Goal: Transaction & Acquisition: Subscribe to service/newsletter

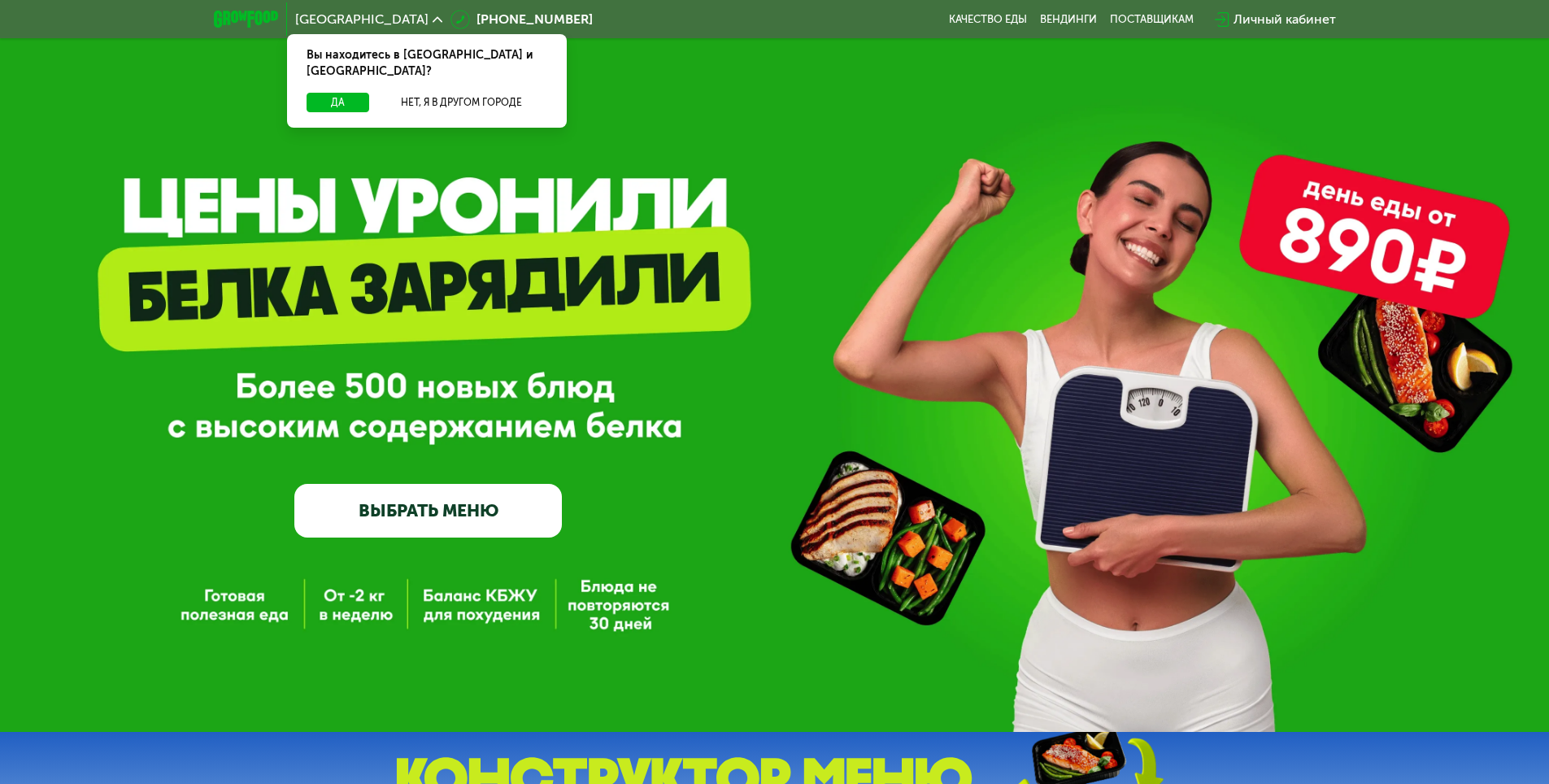
click at [442, 512] on link "ВЫБРАТЬ МЕНЮ" at bounding box center [428, 510] width 268 height 54
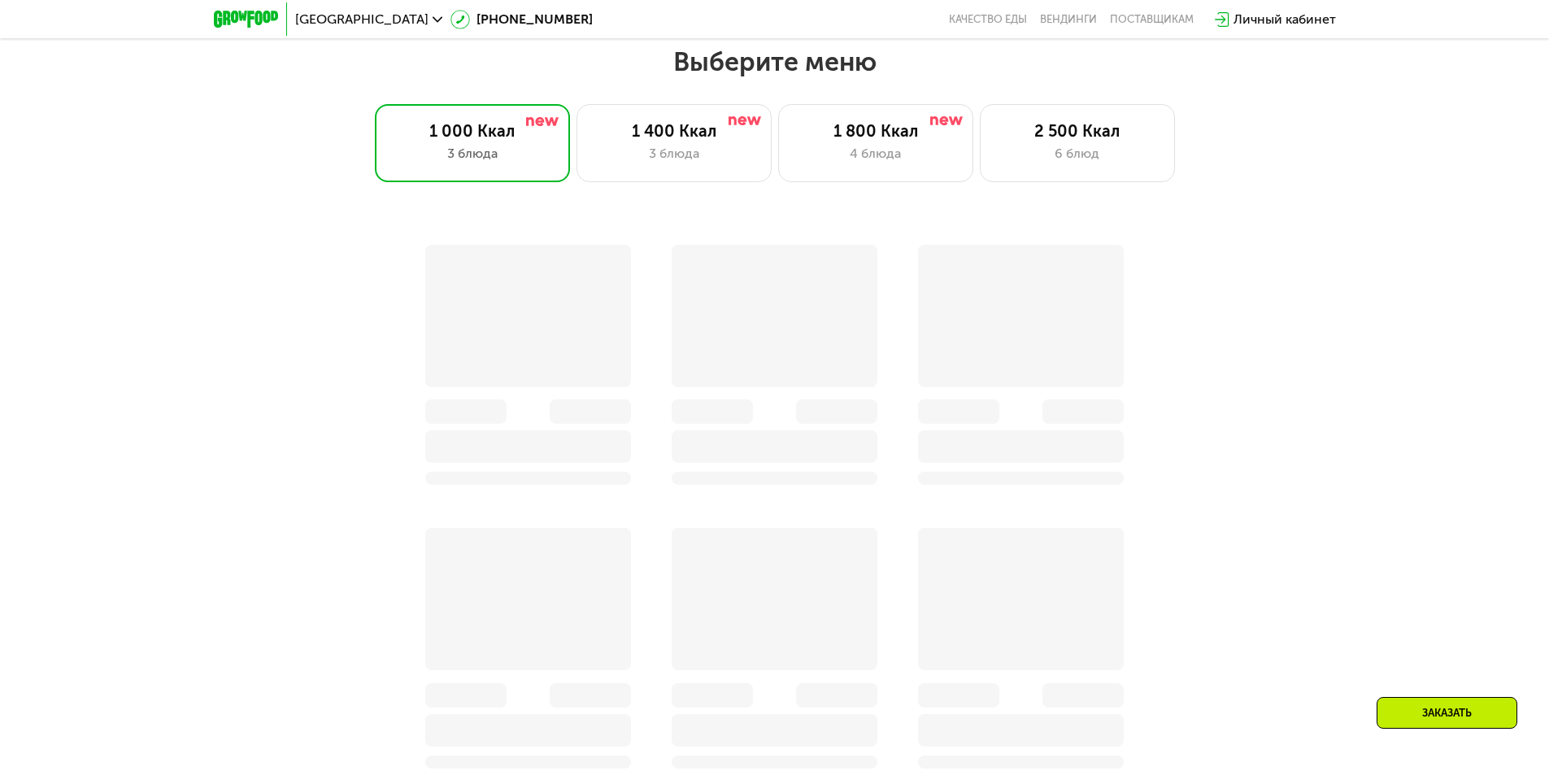
scroll to position [878, 0]
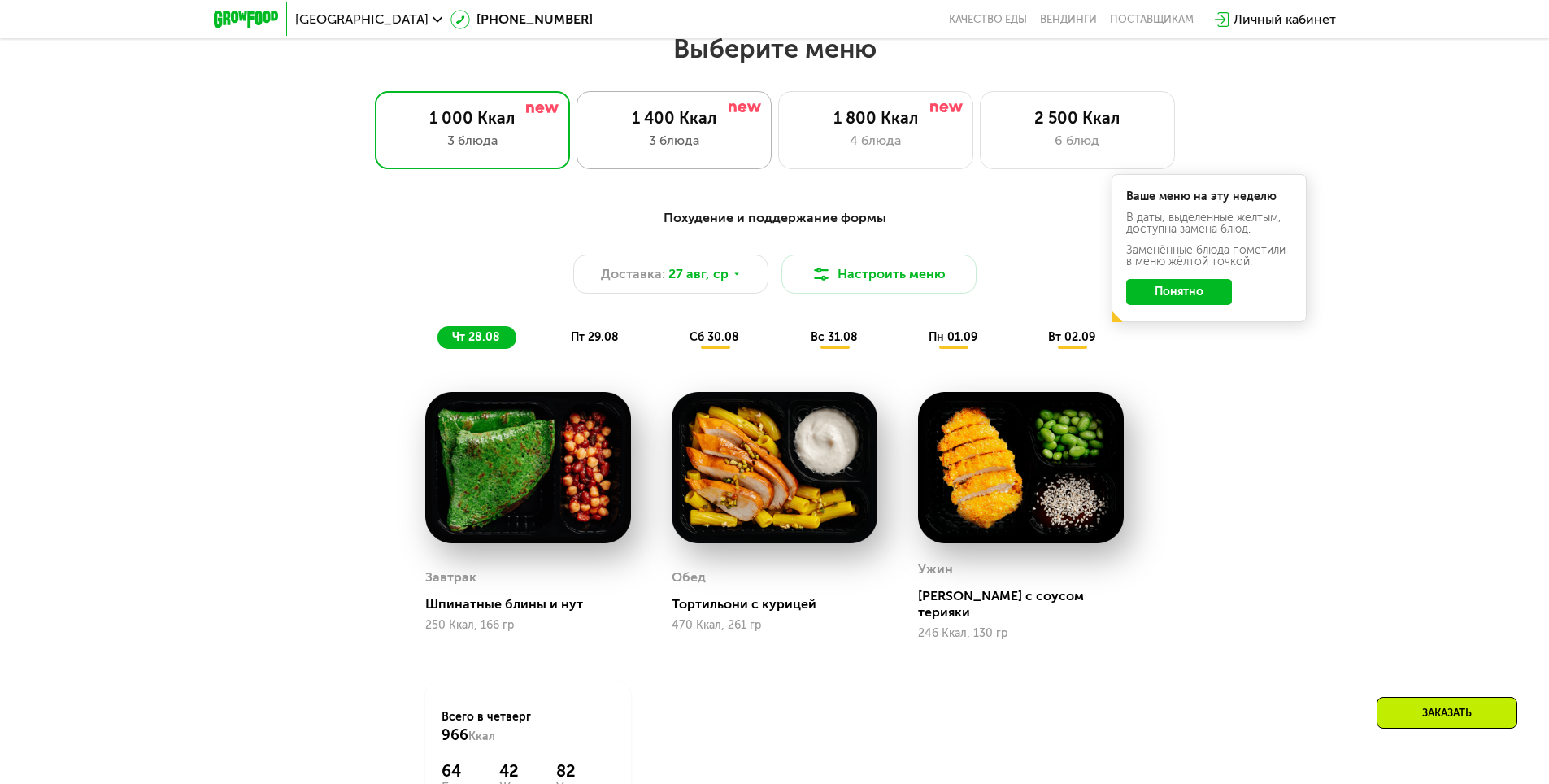
click at [699, 148] on div "3 блюда" at bounding box center [674, 140] width 161 height 19
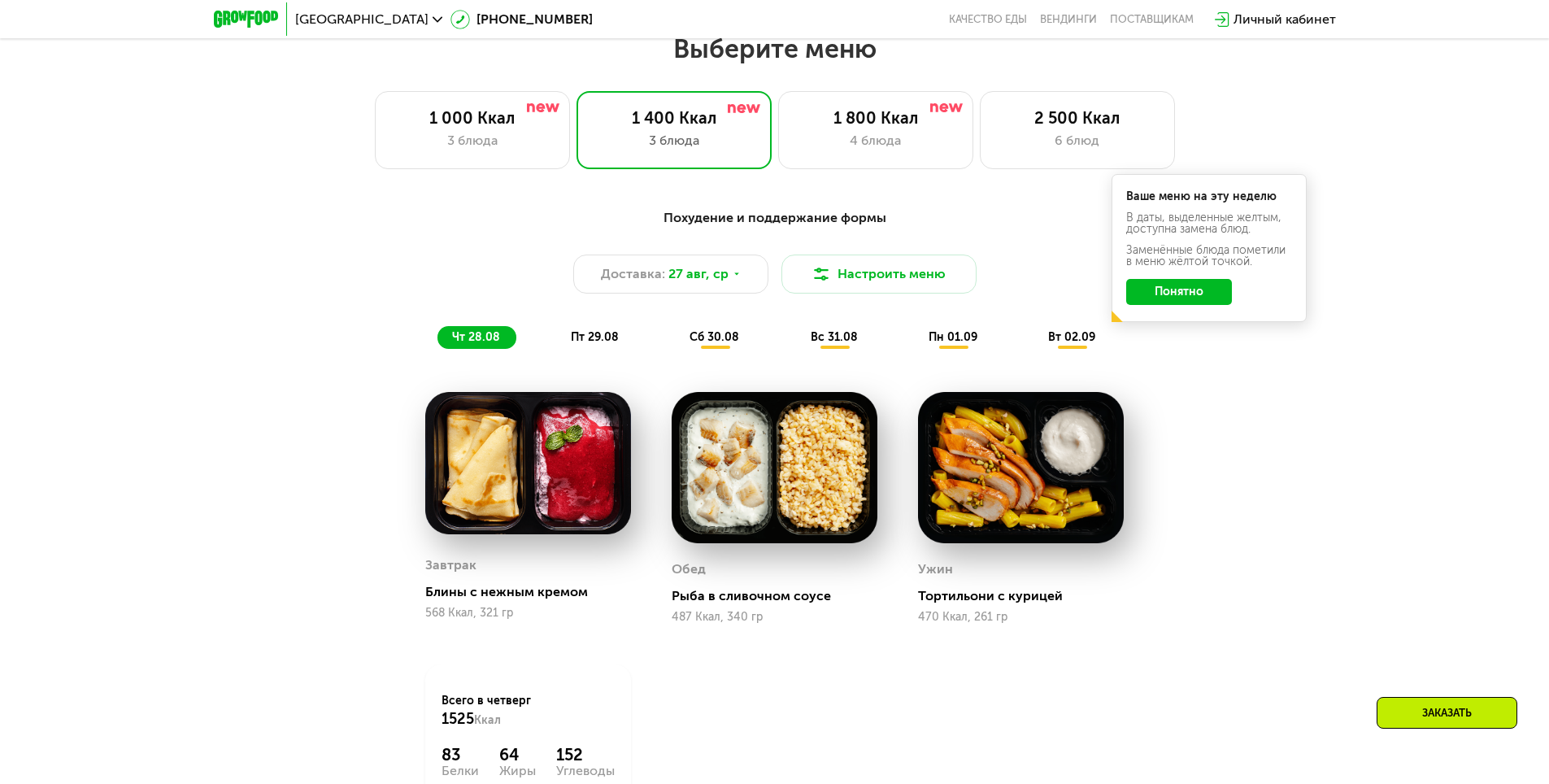
click at [1172, 298] on button "Понятно" at bounding box center [1178, 291] width 106 height 26
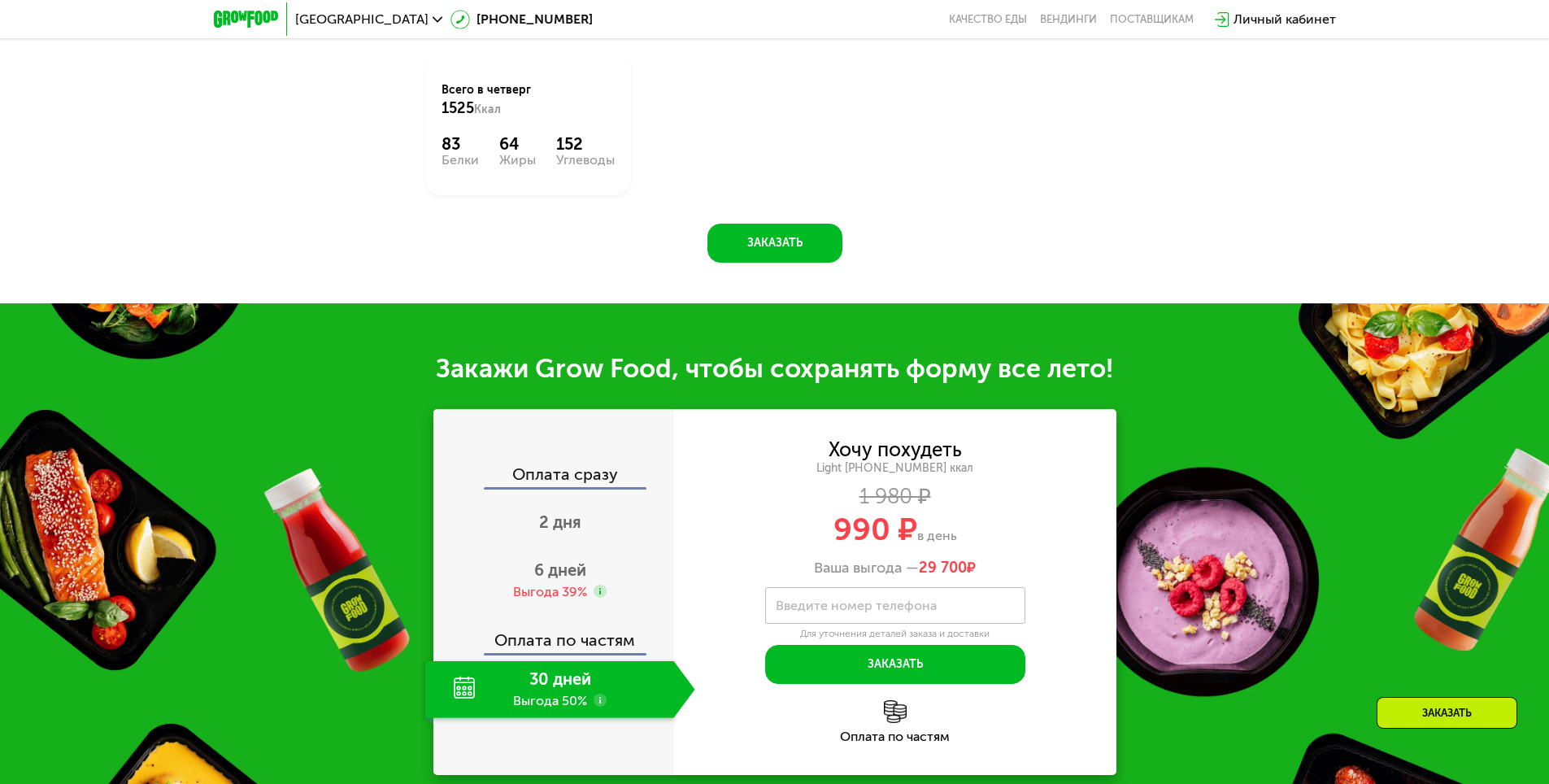
scroll to position [1610, 0]
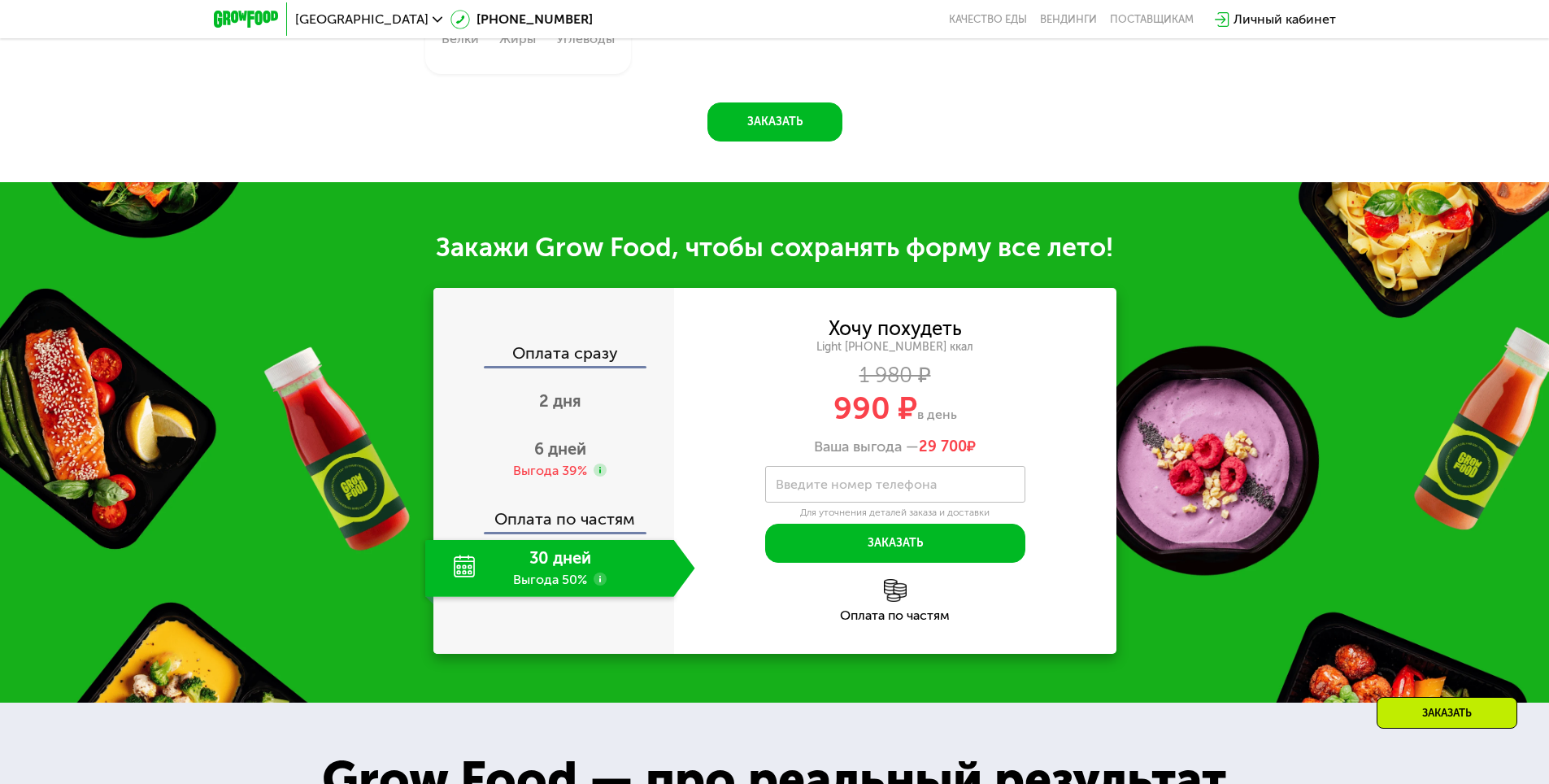
drag, startPoint x: 843, startPoint y: 412, endPoint x: 958, endPoint y: 415, distance: 115.0
click at [958, 415] on div "990 ₽ в день" at bounding box center [895, 407] width 442 height 31
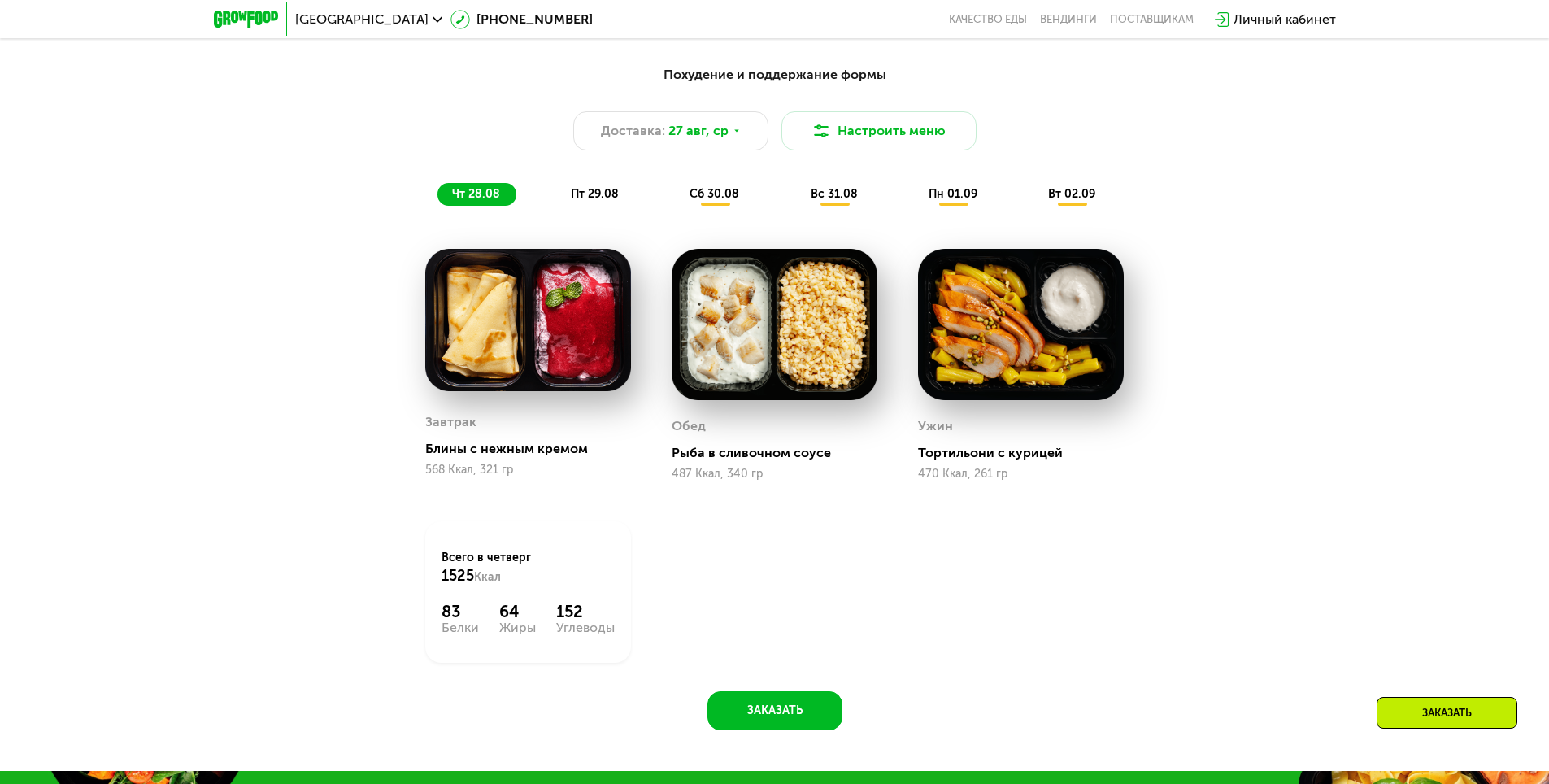
scroll to position [796, 0]
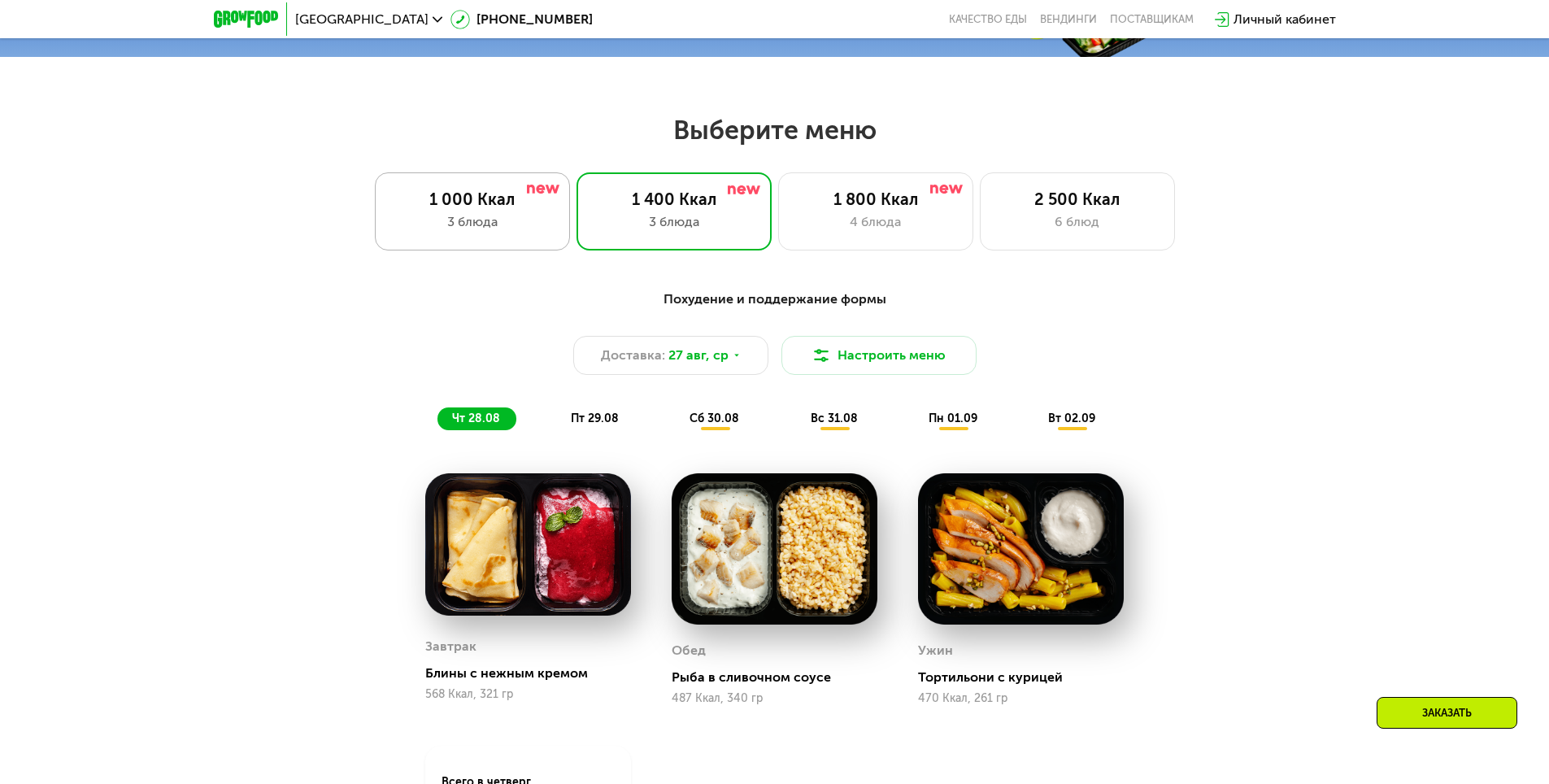
click at [483, 217] on div "3 блюда" at bounding box center [472, 221] width 161 height 19
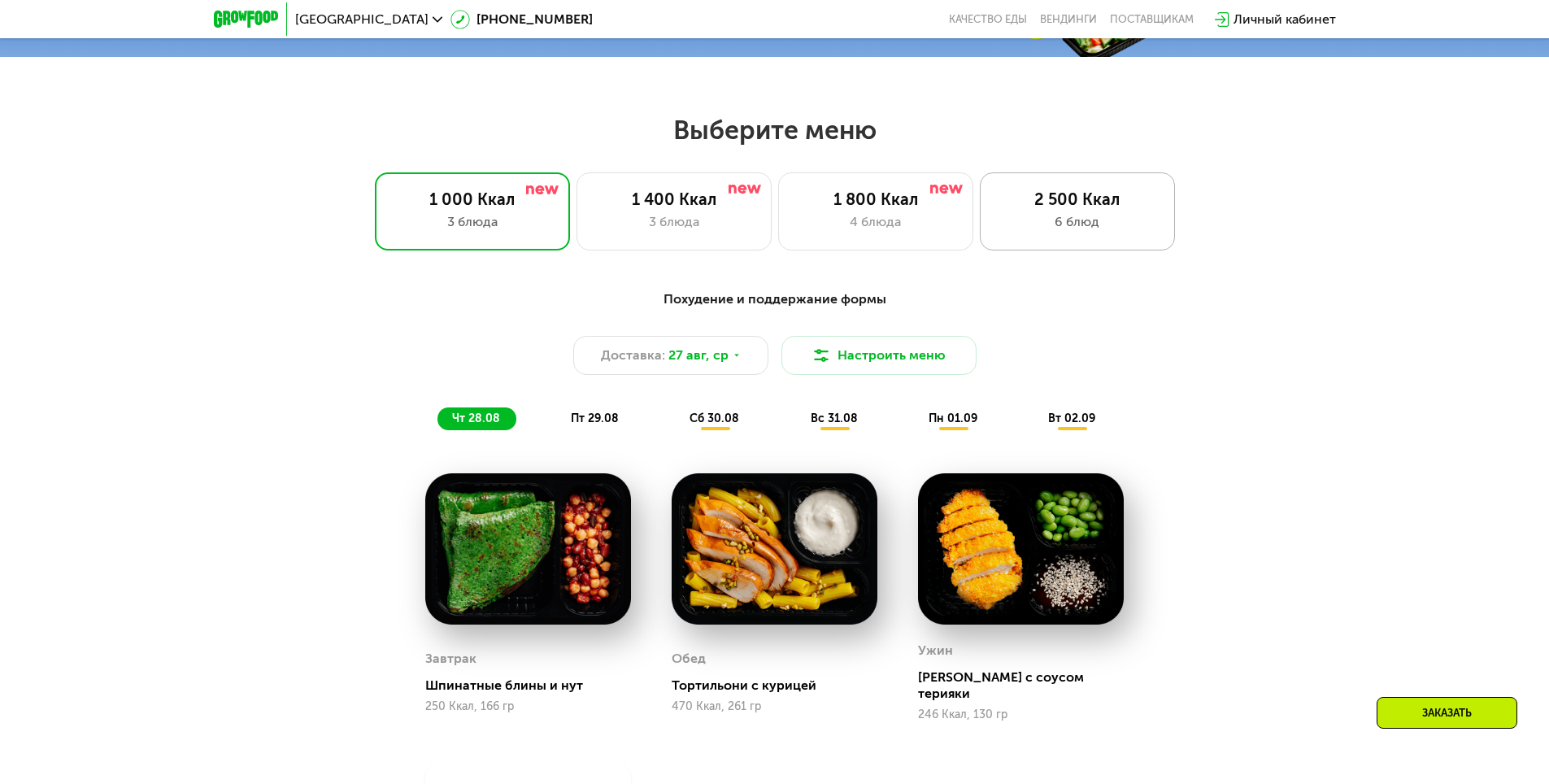
click at [1058, 218] on div "6 блюд" at bounding box center [1078, 221] width 161 height 19
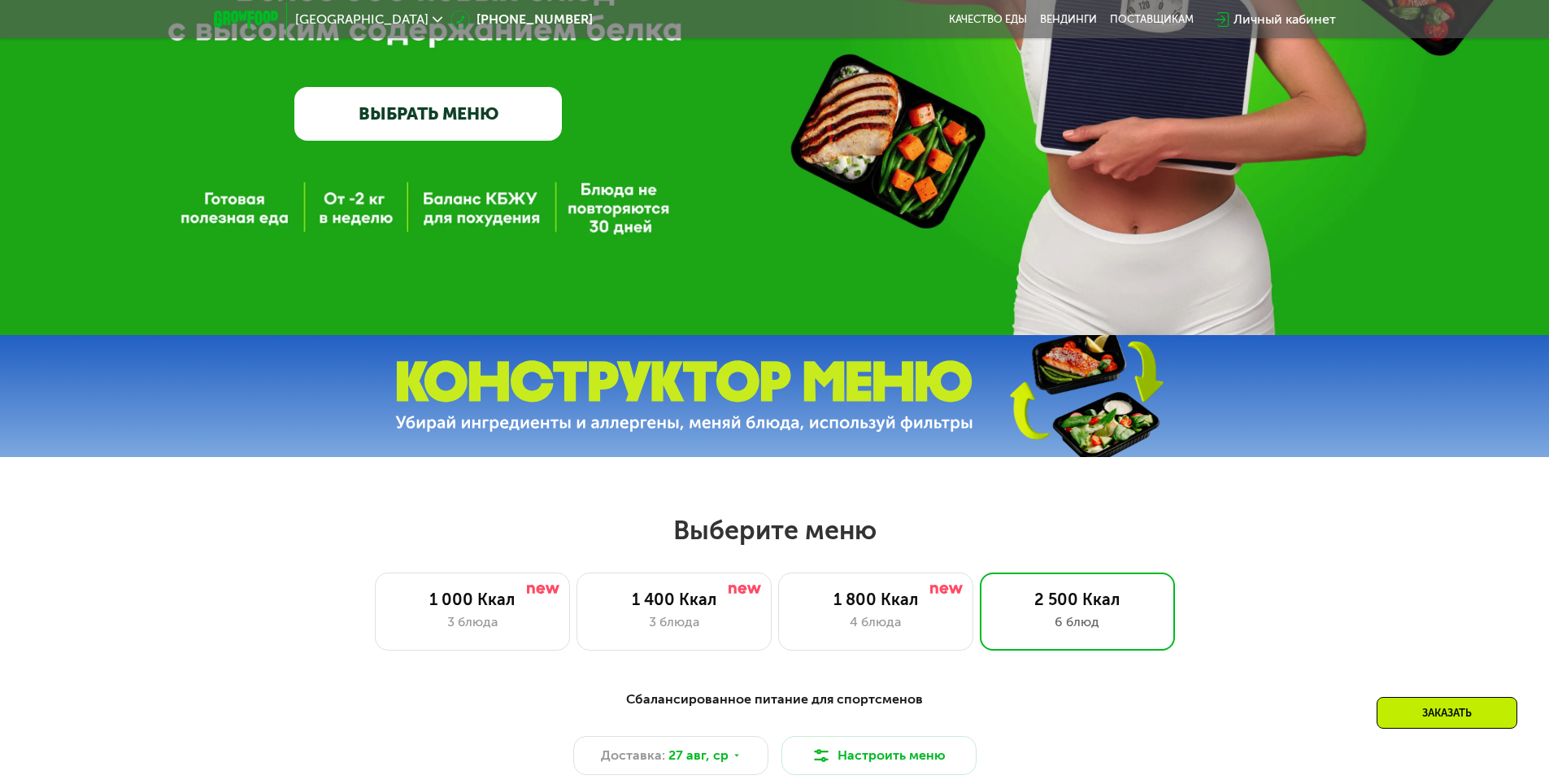
scroll to position [390, 0]
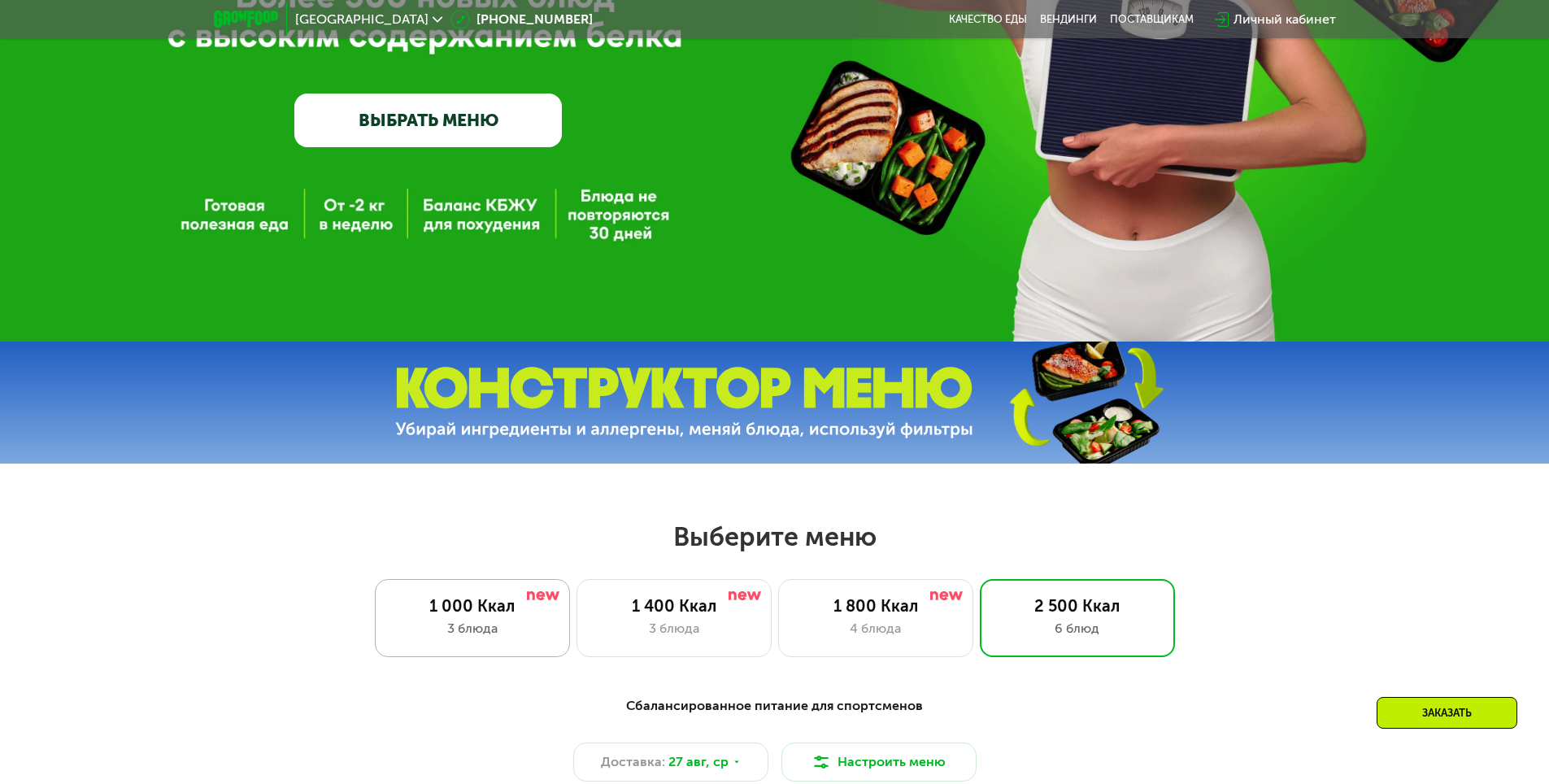
click at [459, 625] on div "3 блюда" at bounding box center [472, 628] width 161 height 19
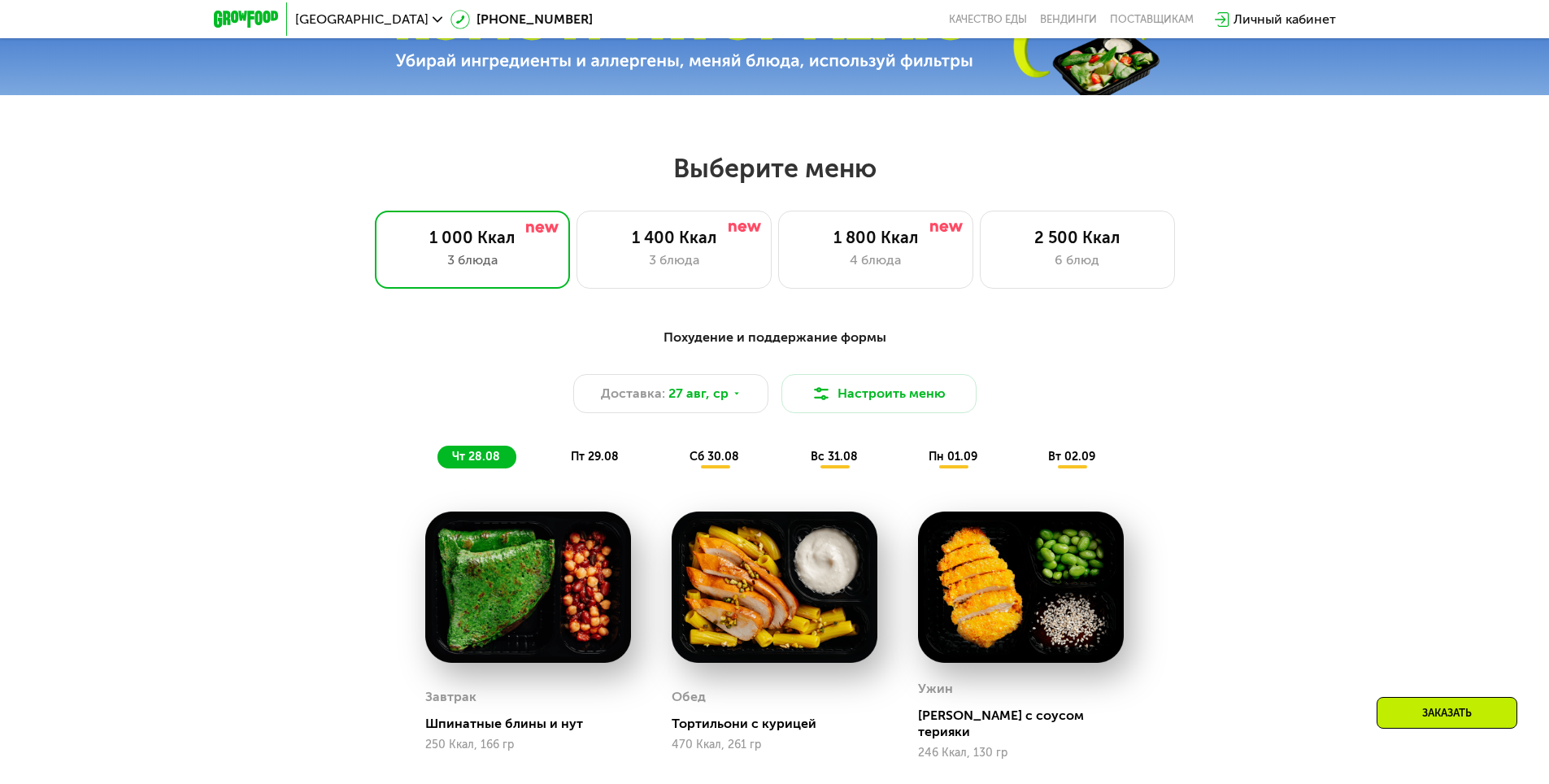
scroll to position [878, 0]
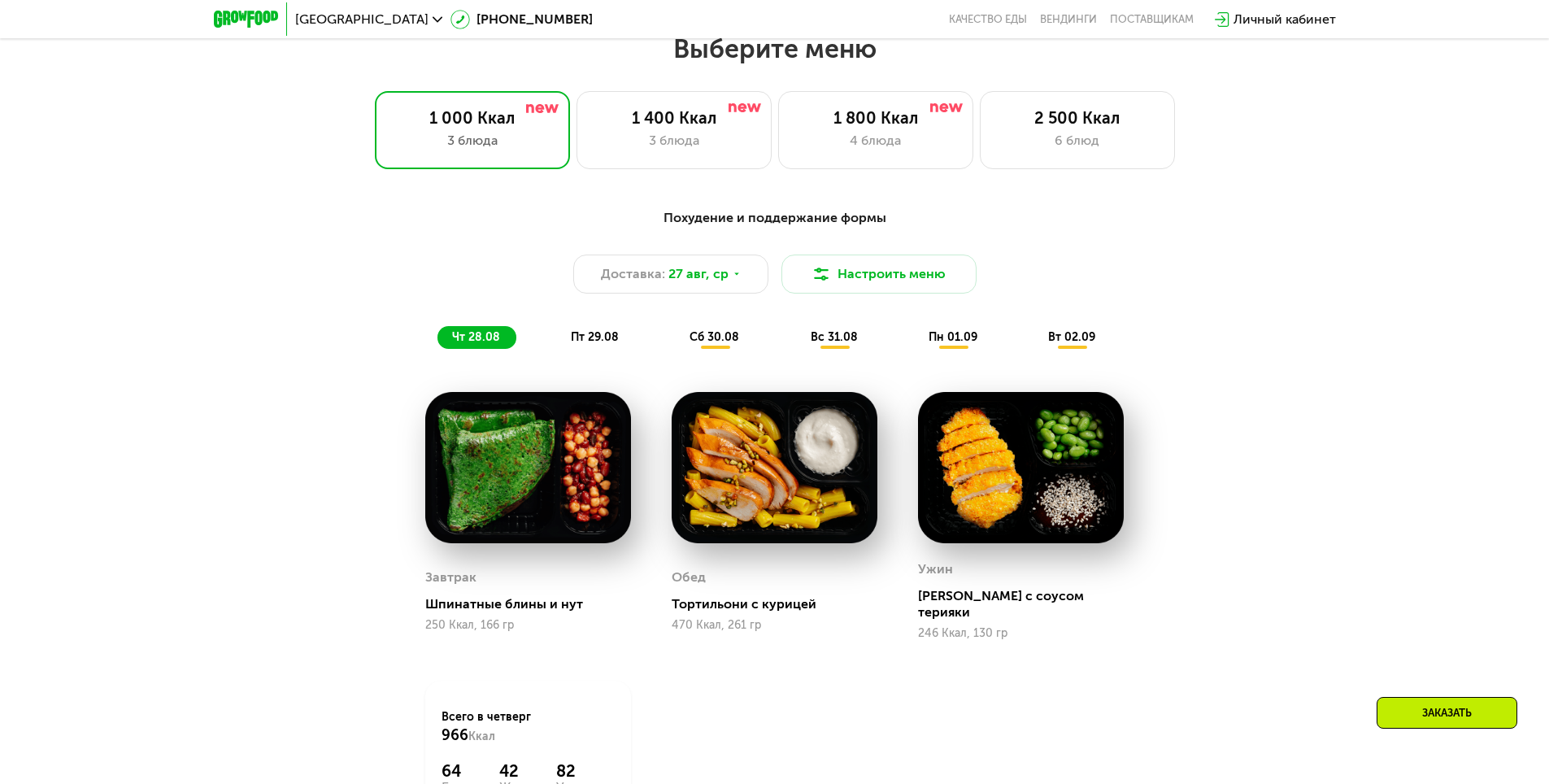
click at [608, 344] on span "пт 29.08" at bounding box center [594, 337] width 48 height 14
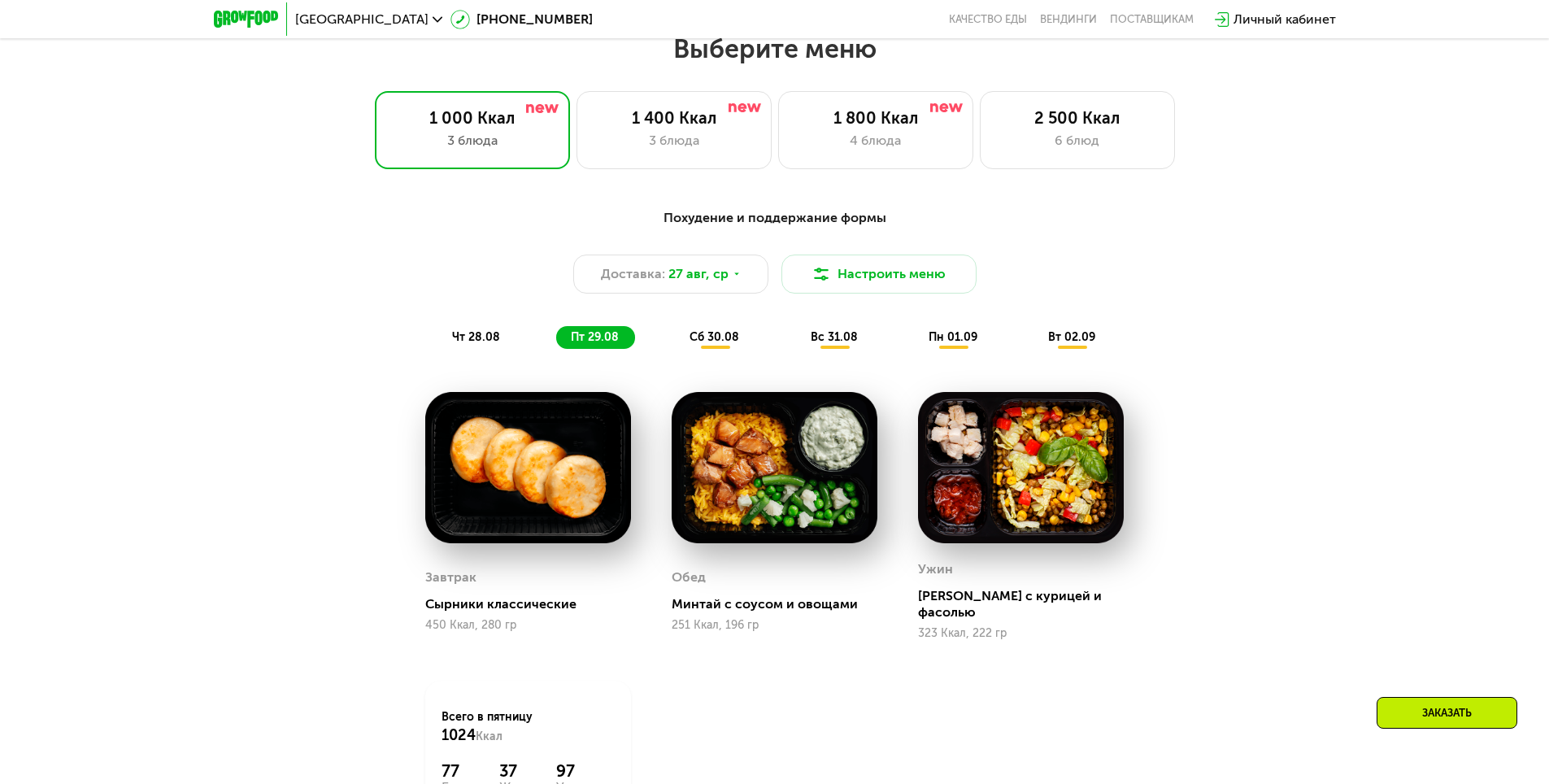
click at [708, 338] on span "сб 30.08" at bounding box center [714, 337] width 50 height 14
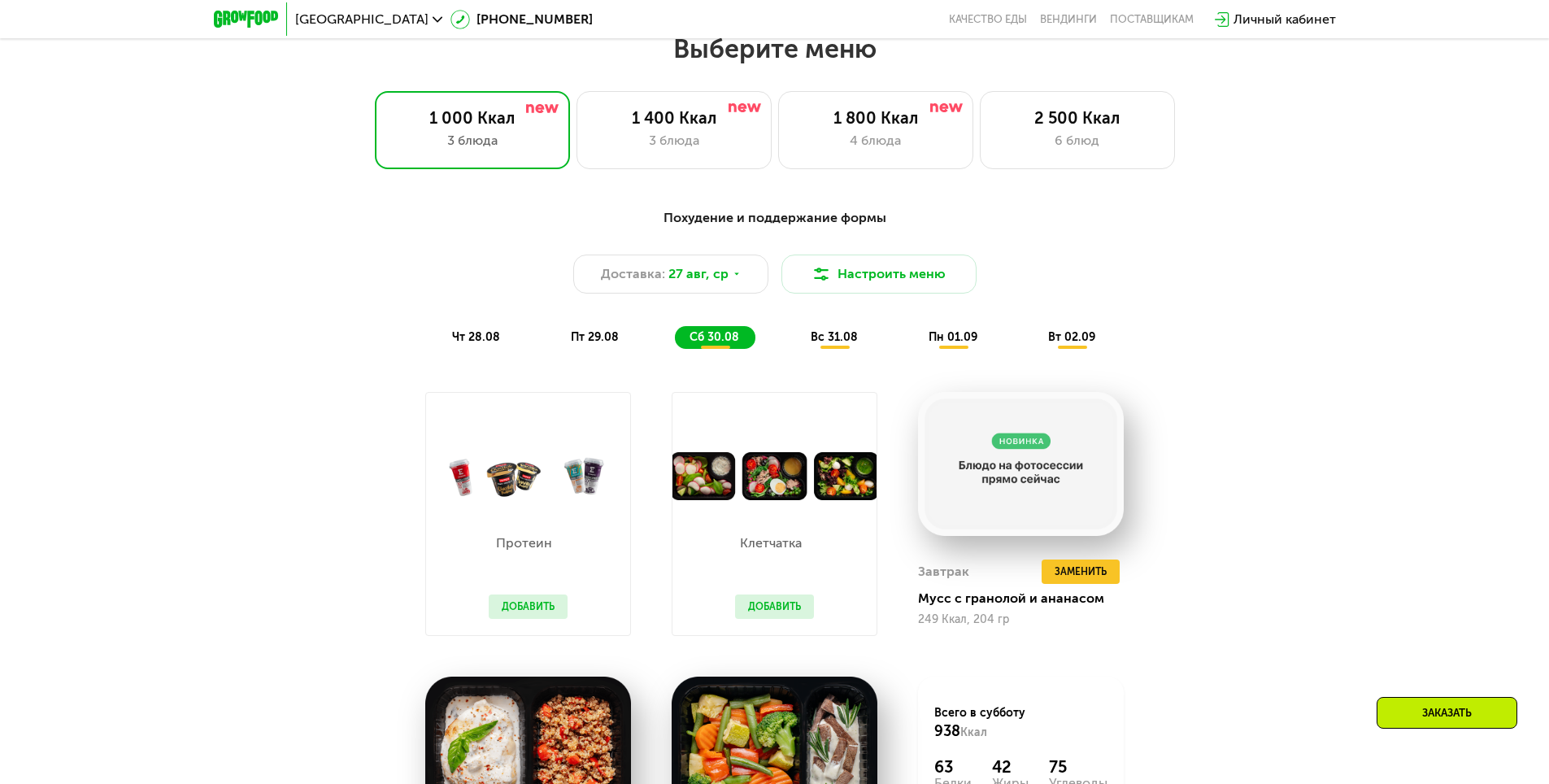
click at [842, 340] on span "вс 31.08" at bounding box center [834, 337] width 47 height 14
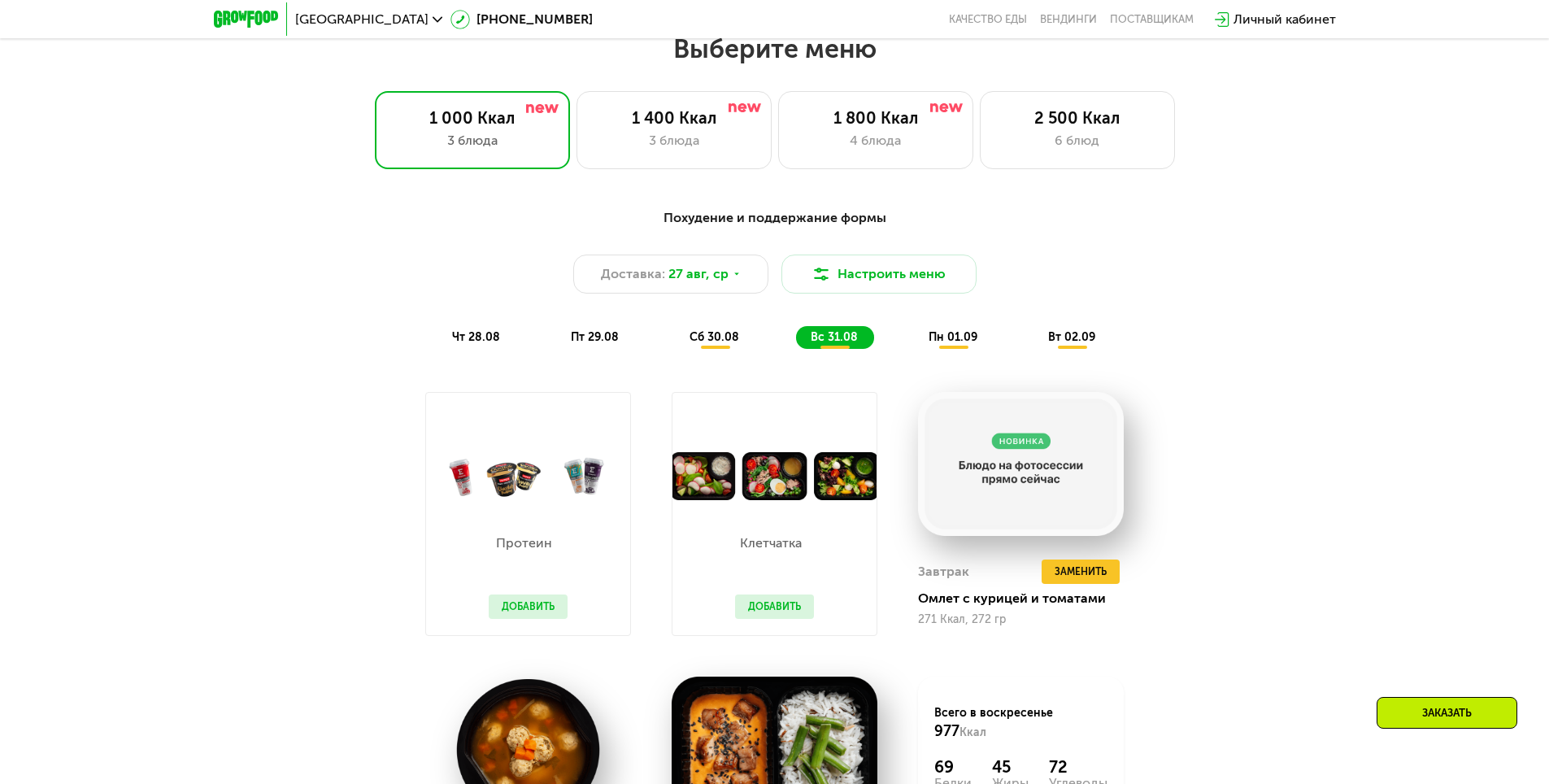
click at [937, 344] on span "пн 01.09" at bounding box center [953, 337] width 49 height 14
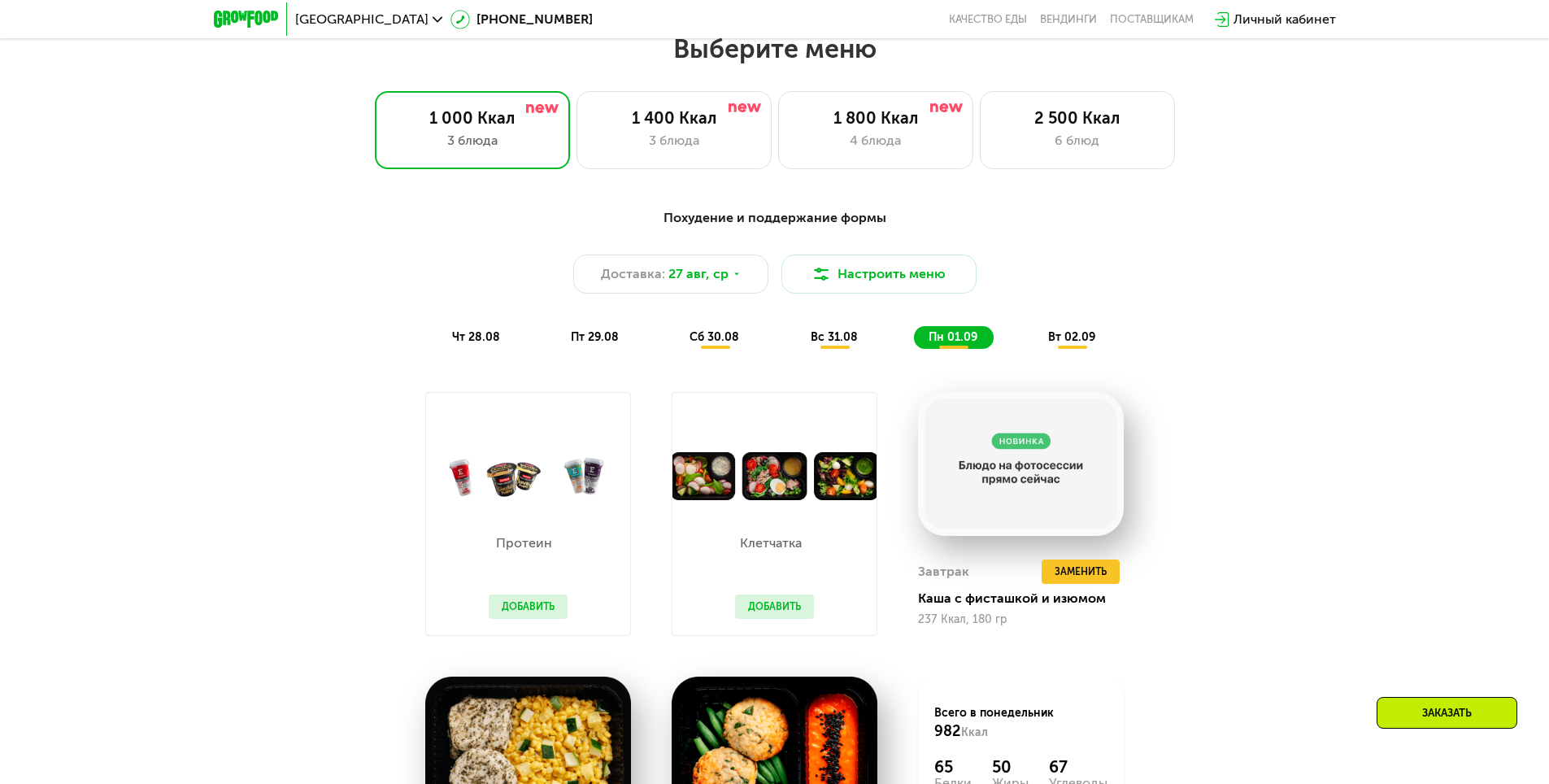
click at [1056, 349] on div "вт 02.09" at bounding box center [1073, 337] width 78 height 22
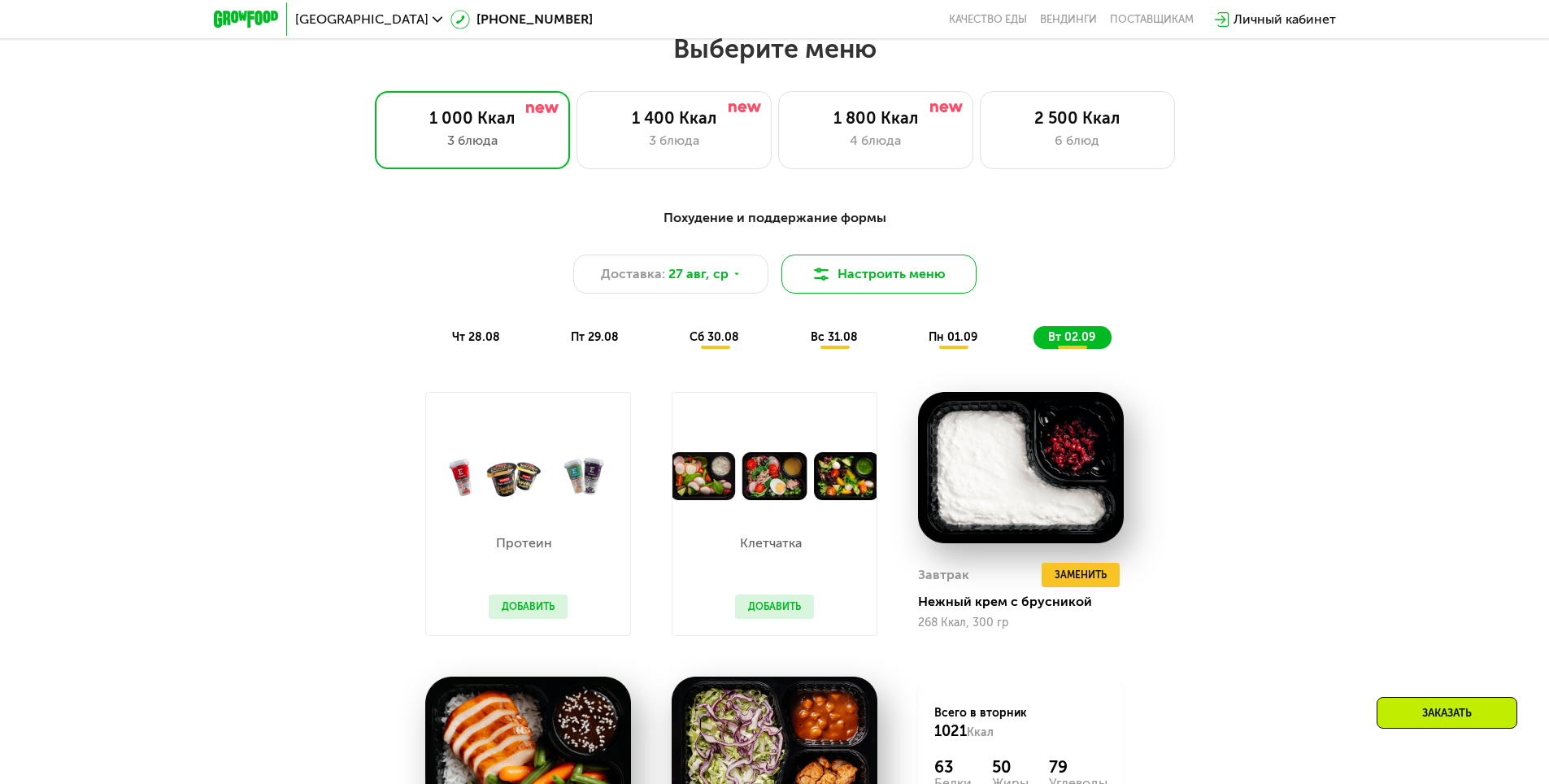
click at [872, 279] on button "Настроить меню" at bounding box center [879, 274] width 195 height 39
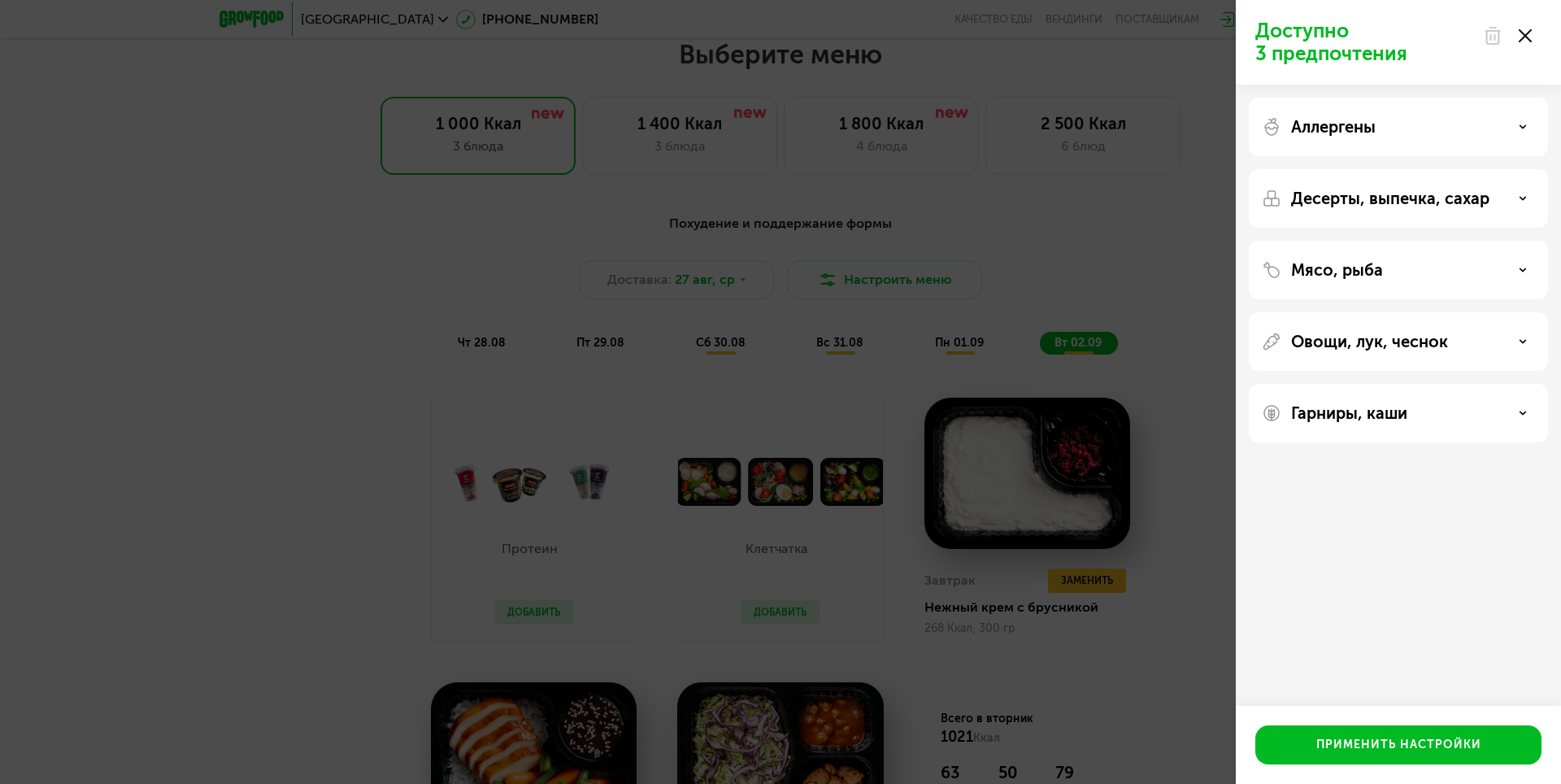
click at [1531, 41] on use at bounding box center [1526, 36] width 13 height 13
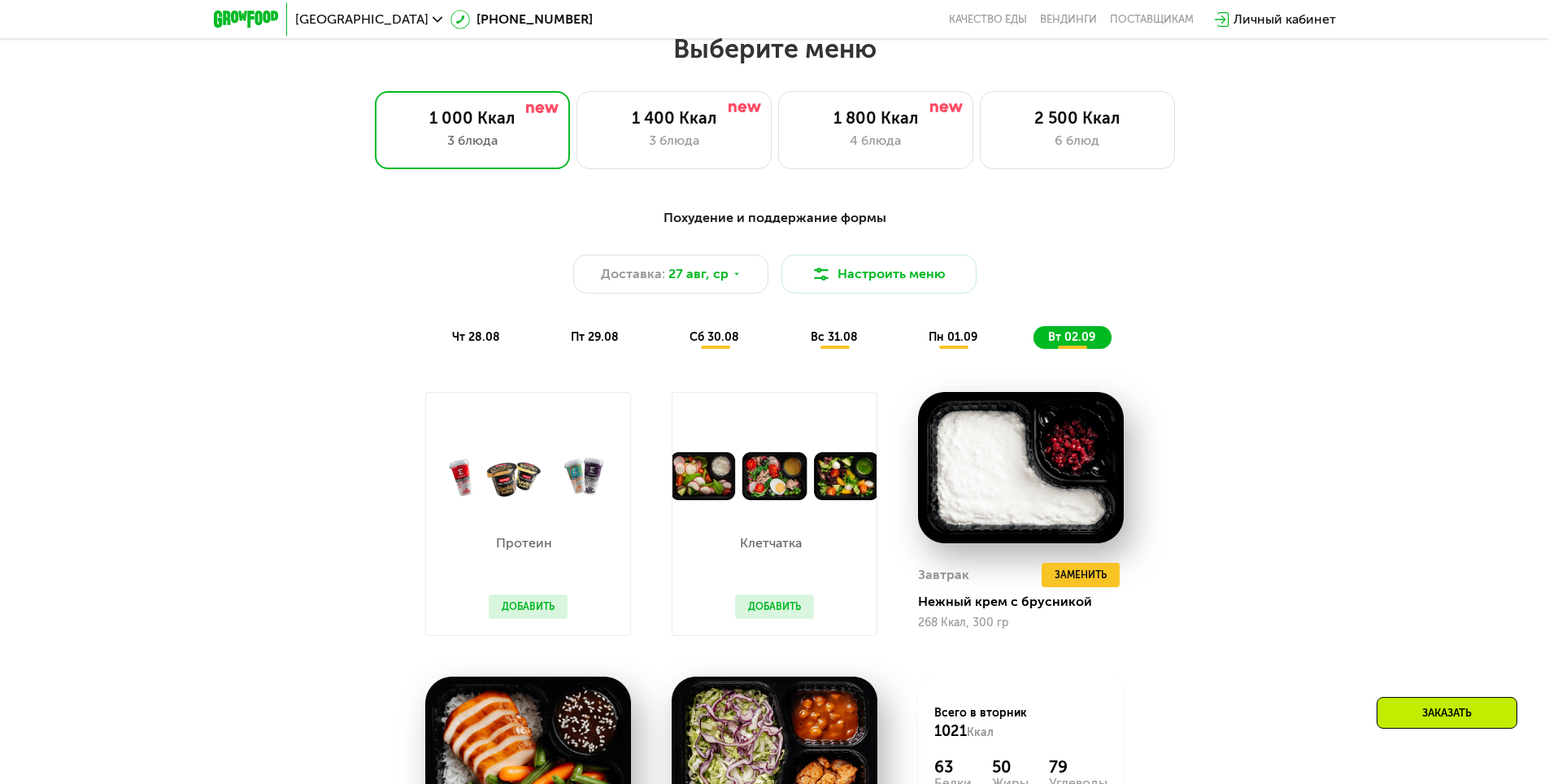
scroll to position [0, 0]
